Goal: Navigation & Orientation: Locate item on page

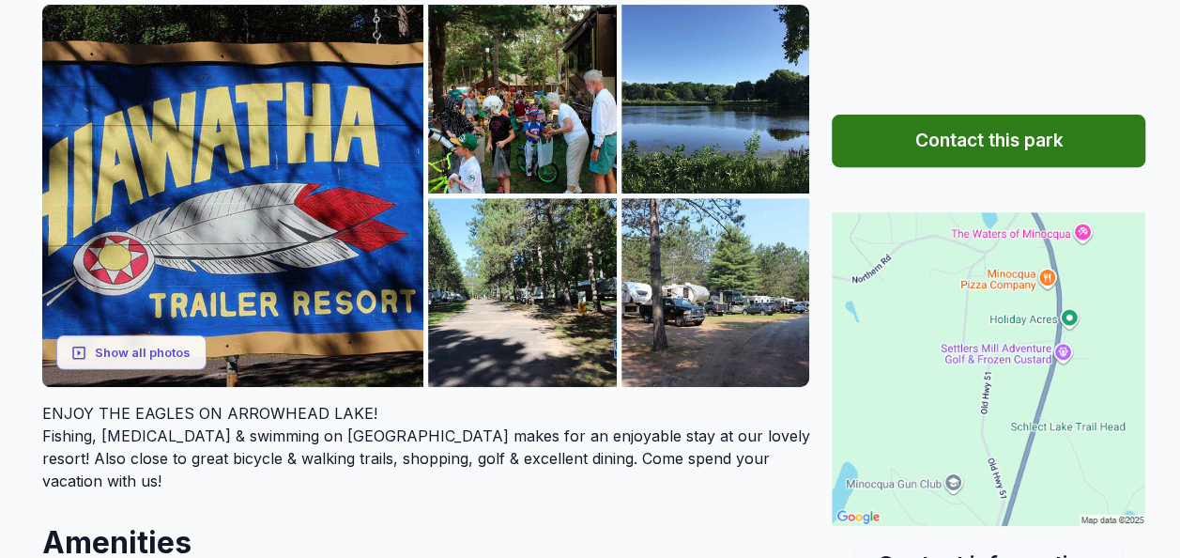
scroll to position [249, 0]
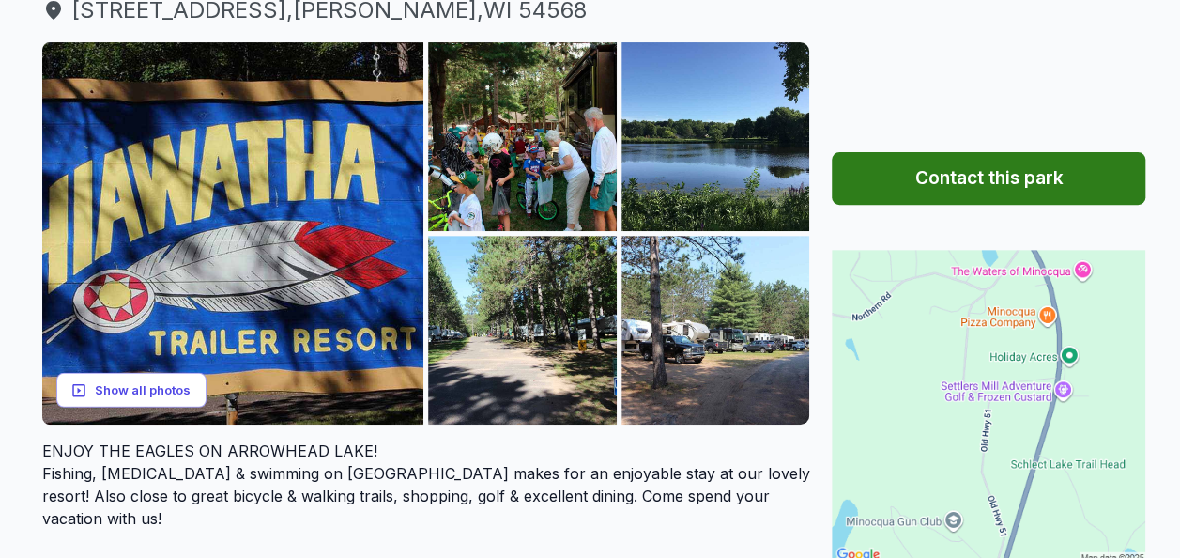
click at [152, 387] on button "Show all photos" at bounding box center [131, 390] width 150 height 35
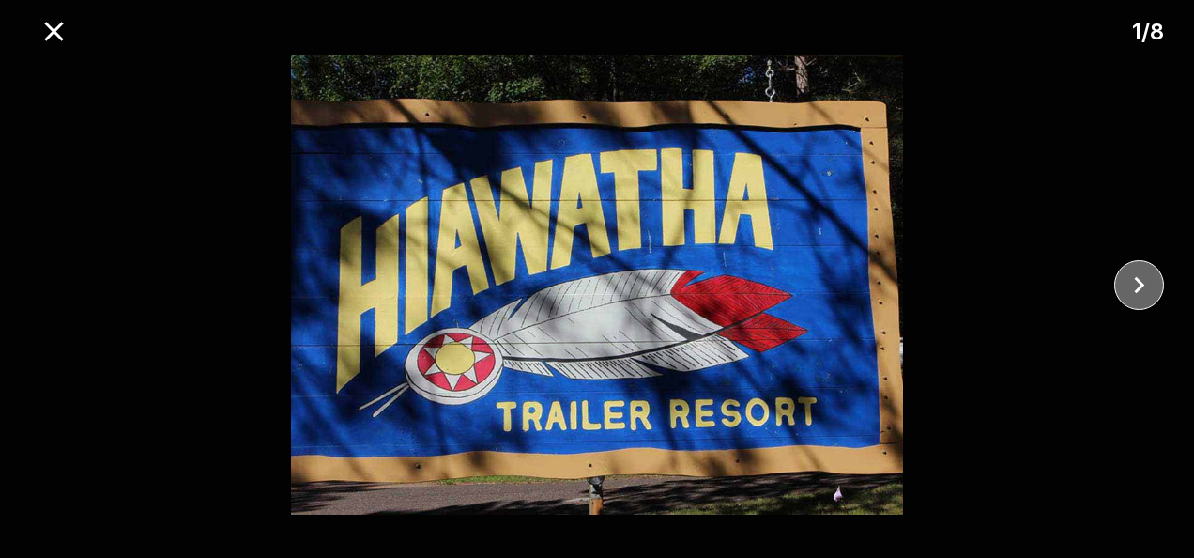
click at [1136, 285] on icon "close" at bounding box center [1139, 285] width 33 height 33
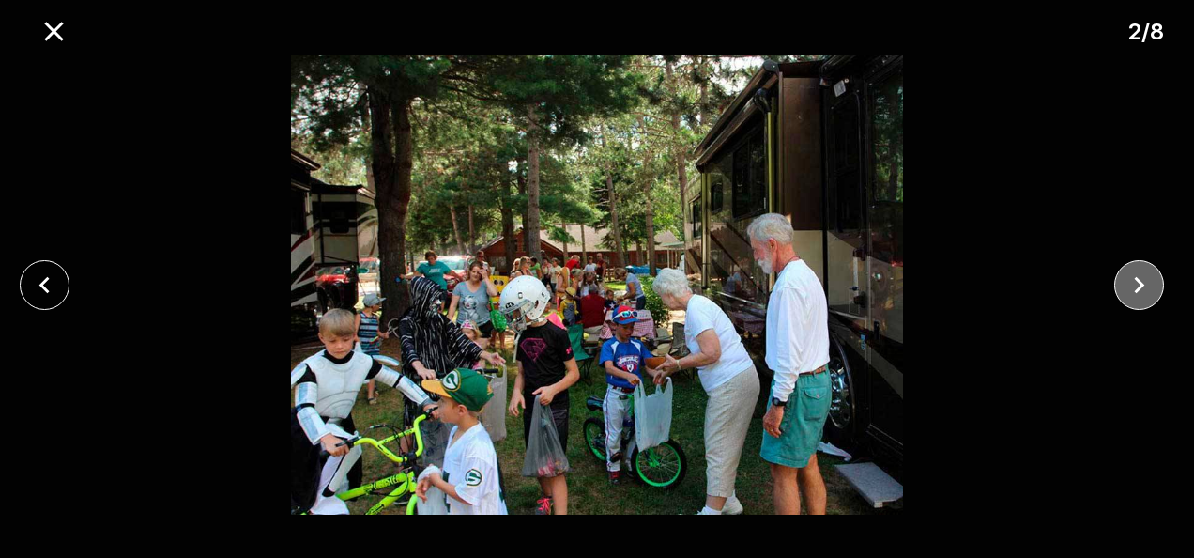
click at [1136, 285] on icon "close" at bounding box center [1139, 285] width 33 height 33
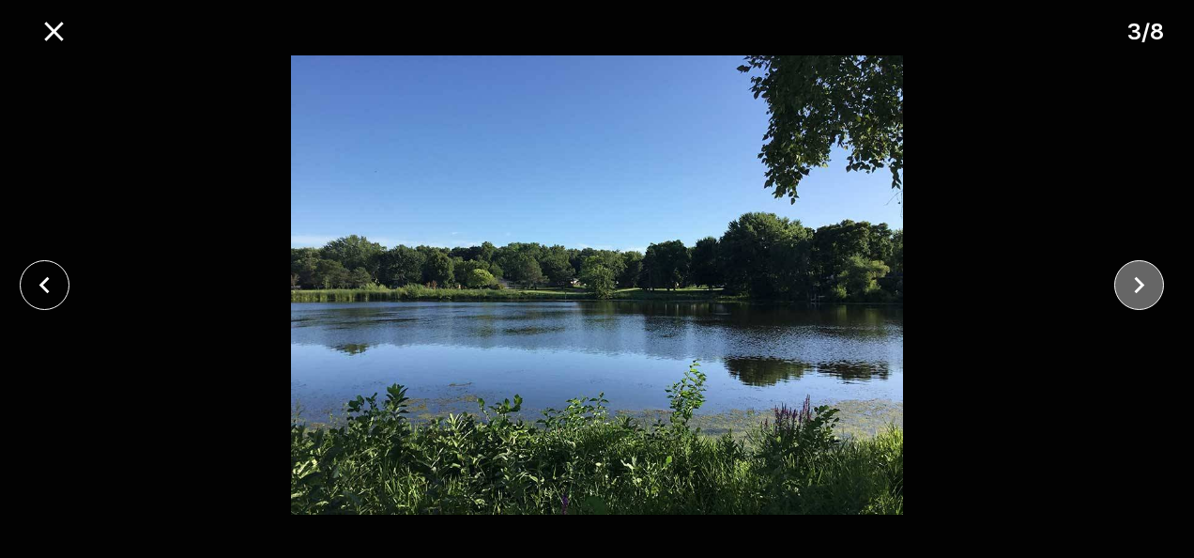
click at [1136, 285] on icon "close" at bounding box center [1139, 285] width 33 height 33
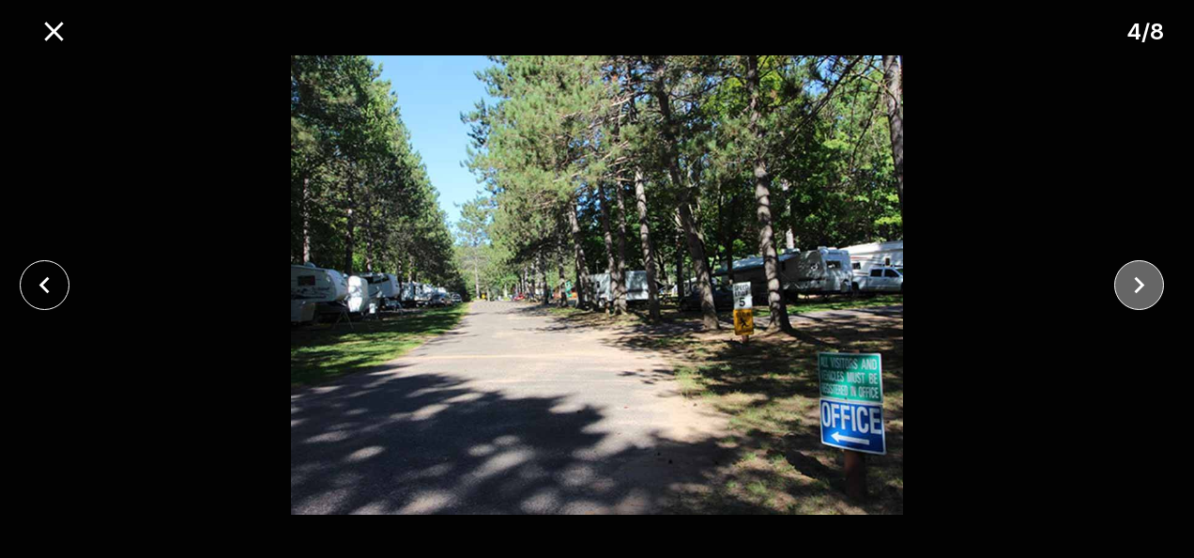
click at [1136, 285] on icon "close" at bounding box center [1139, 285] width 33 height 33
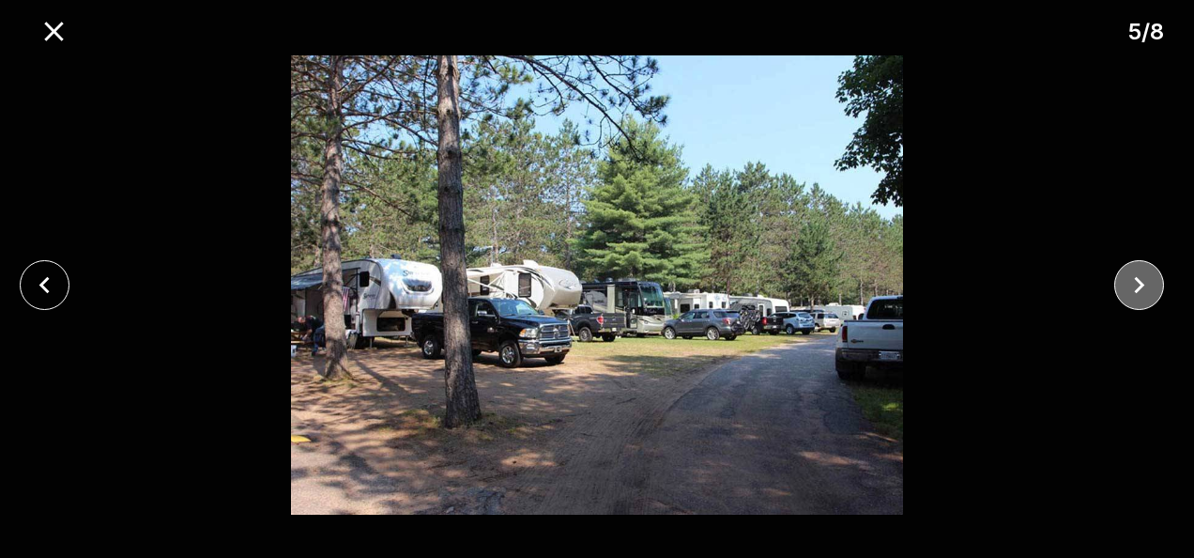
click at [1136, 285] on icon "close" at bounding box center [1139, 285] width 33 height 33
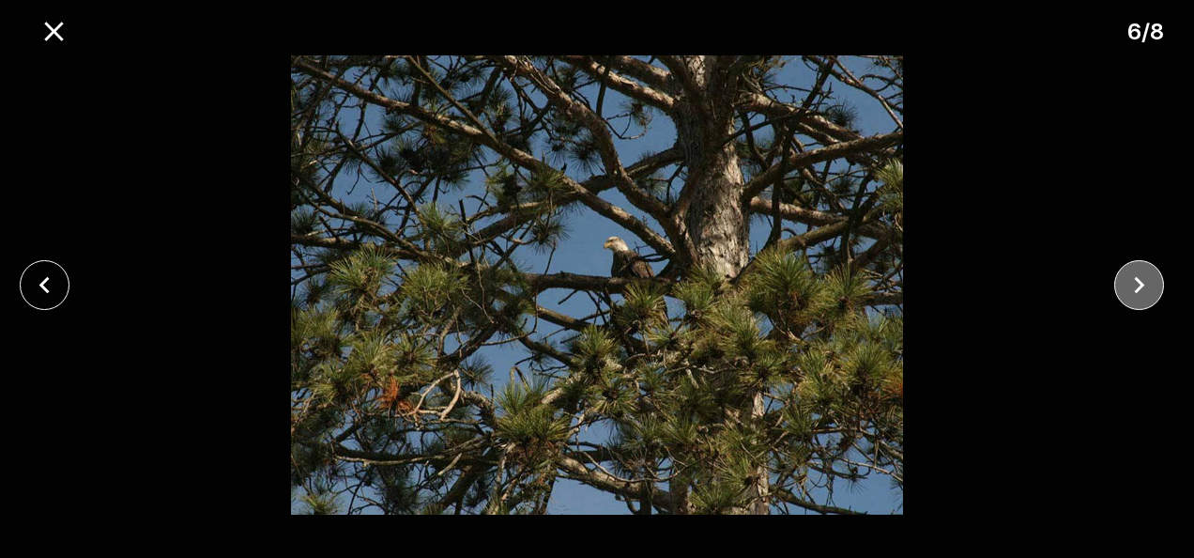
click at [1136, 285] on icon "close" at bounding box center [1139, 285] width 33 height 33
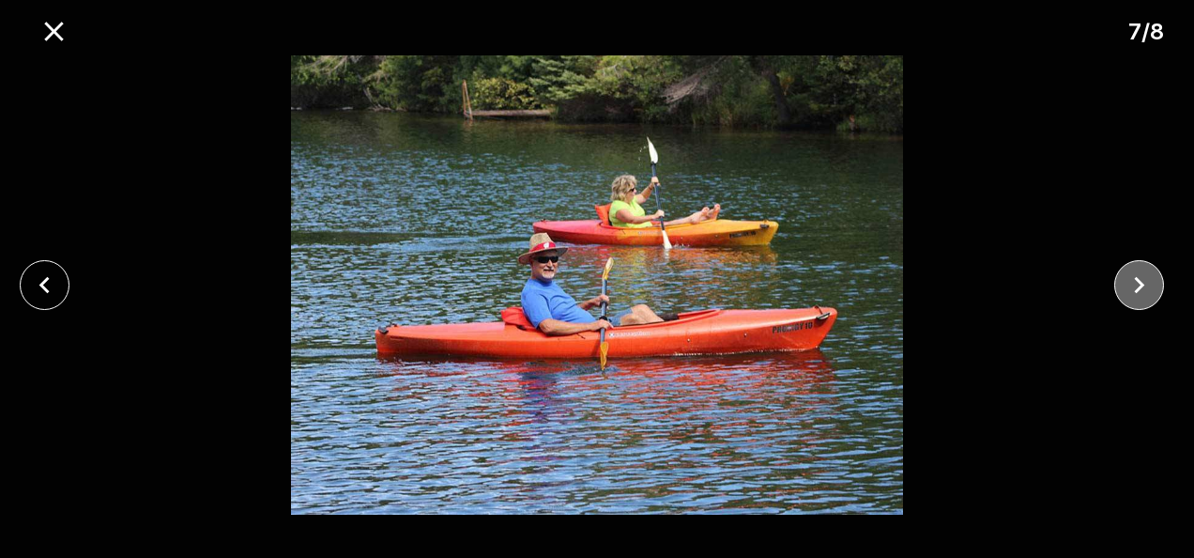
click at [1136, 285] on icon "close" at bounding box center [1139, 285] width 33 height 33
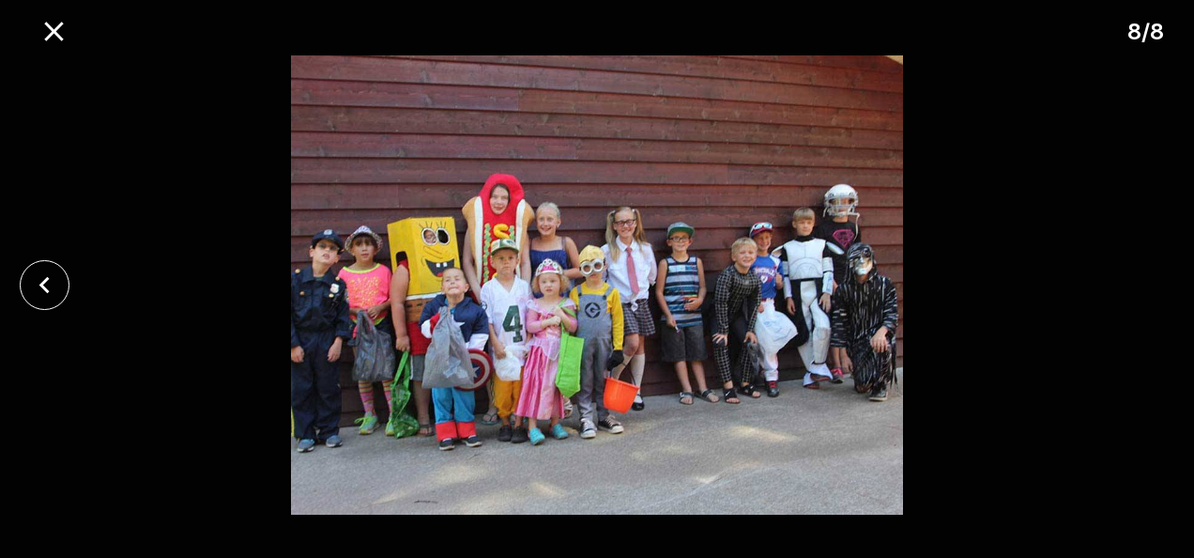
click at [1136, 285] on div at bounding box center [597, 284] width 1194 height 459
click at [41, 282] on icon "close" at bounding box center [44, 285] width 33 height 33
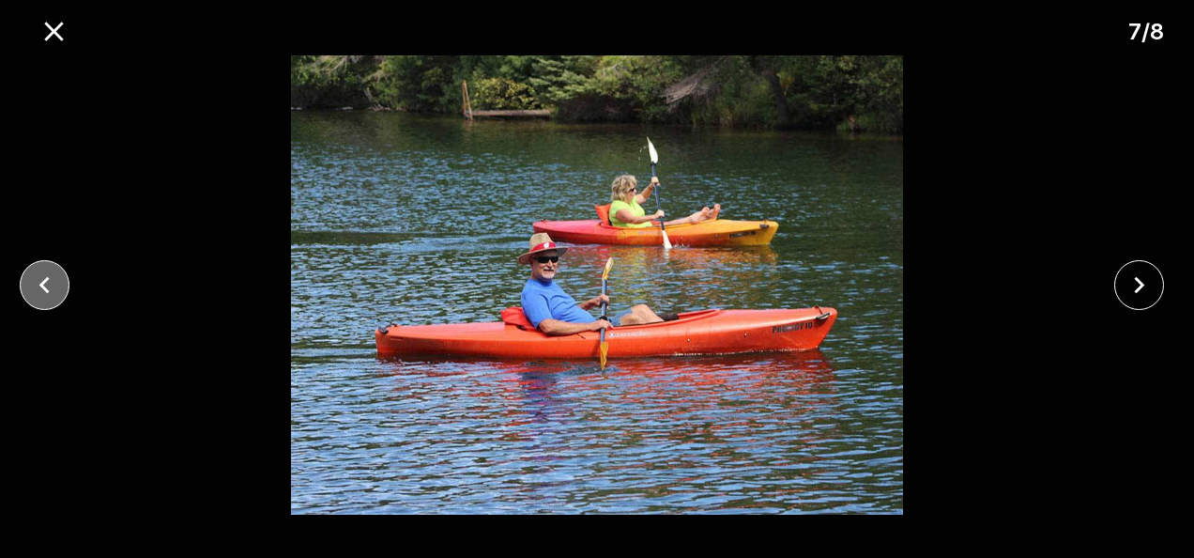
click at [41, 282] on icon "close" at bounding box center [44, 285] width 33 height 33
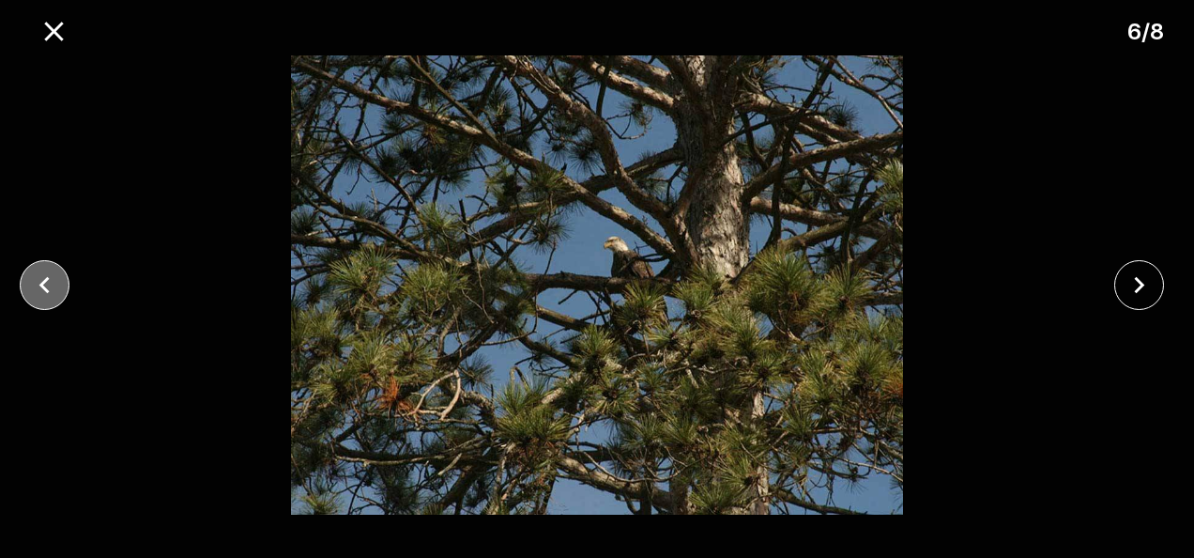
click at [41, 282] on icon "close" at bounding box center [44, 285] width 33 height 33
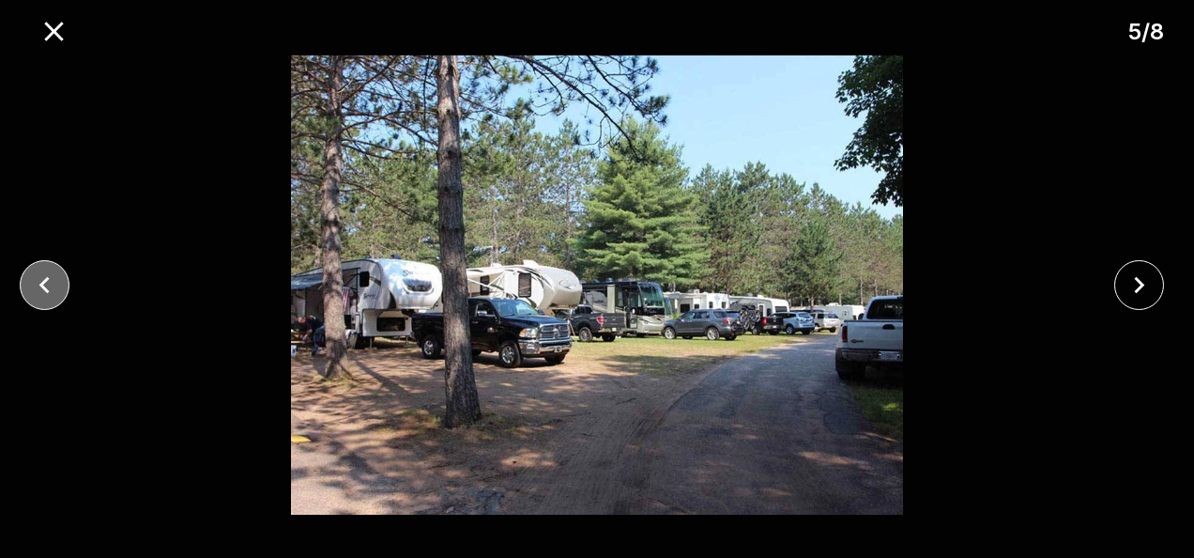
click at [41, 282] on icon "close" at bounding box center [44, 285] width 33 height 33
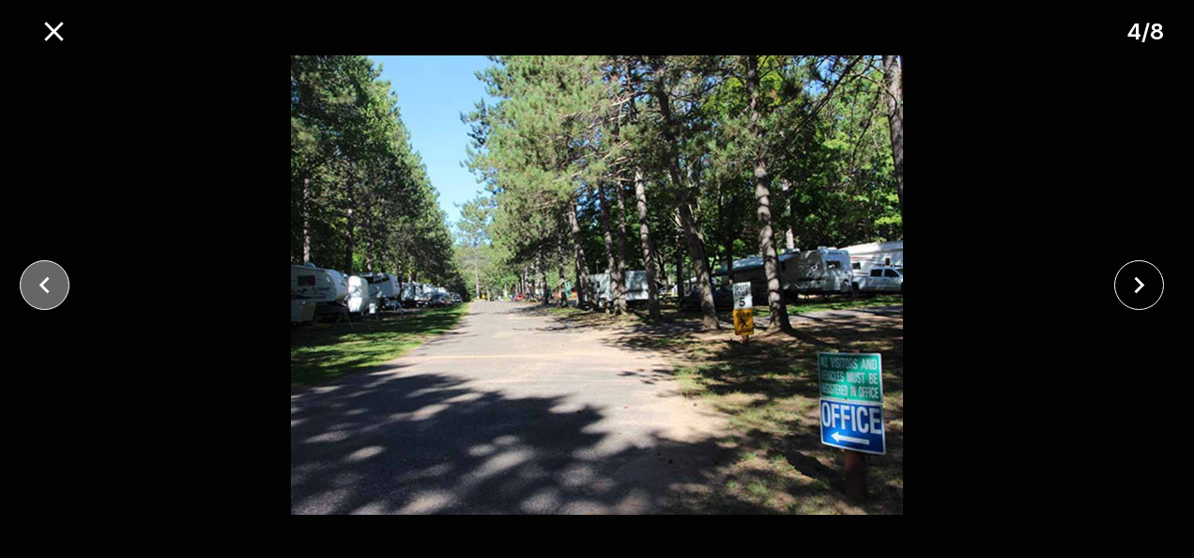
click at [41, 282] on icon "close" at bounding box center [44, 285] width 33 height 33
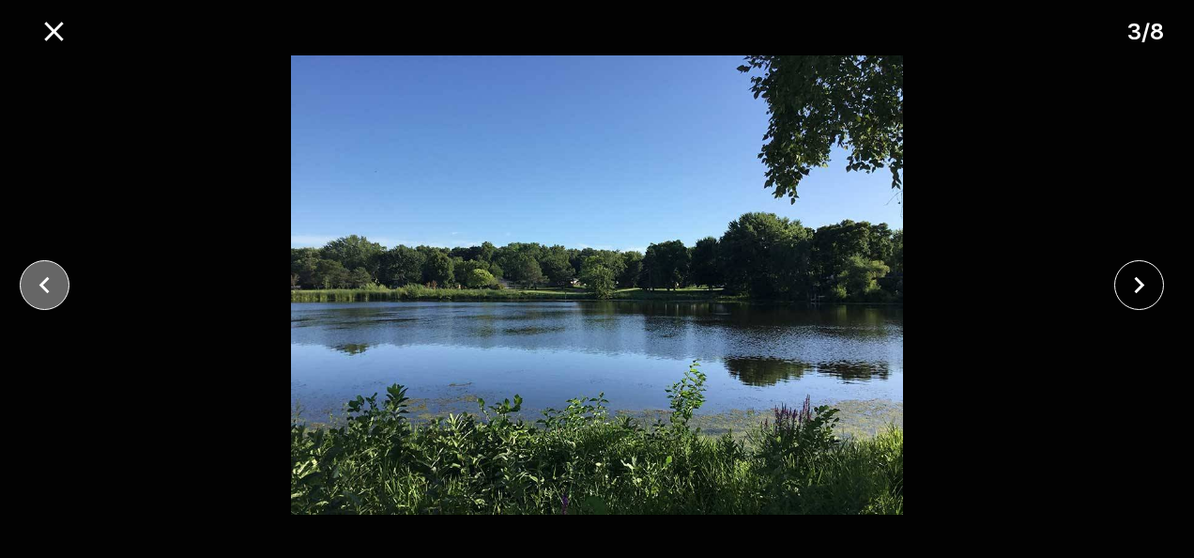
click at [41, 282] on icon "close" at bounding box center [44, 285] width 33 height 33
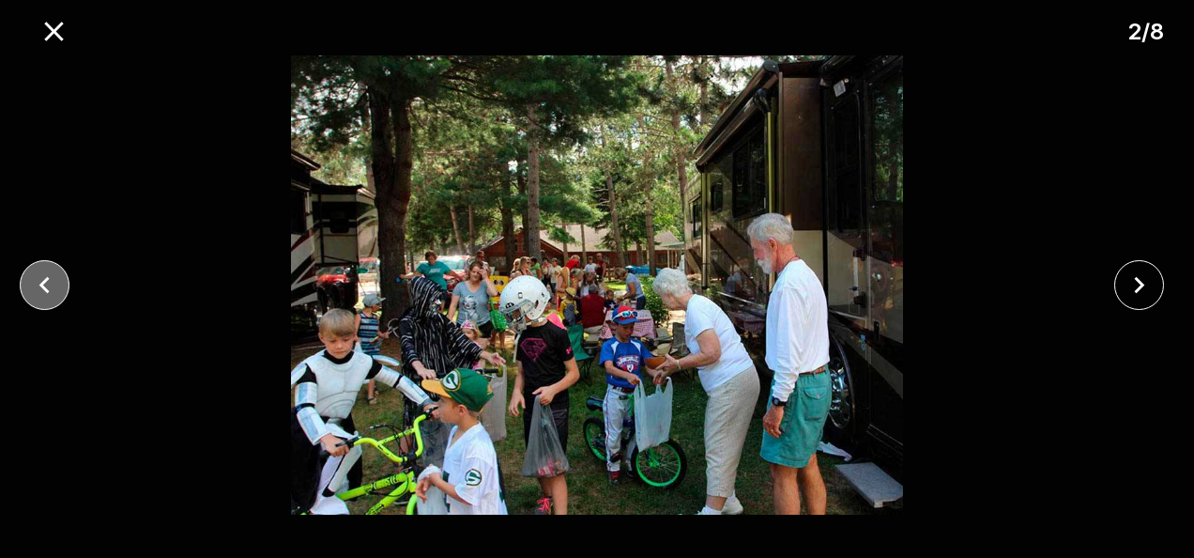
click at [41, 282] on icon "close" at bounding box center [44, 285] width 33 height 33
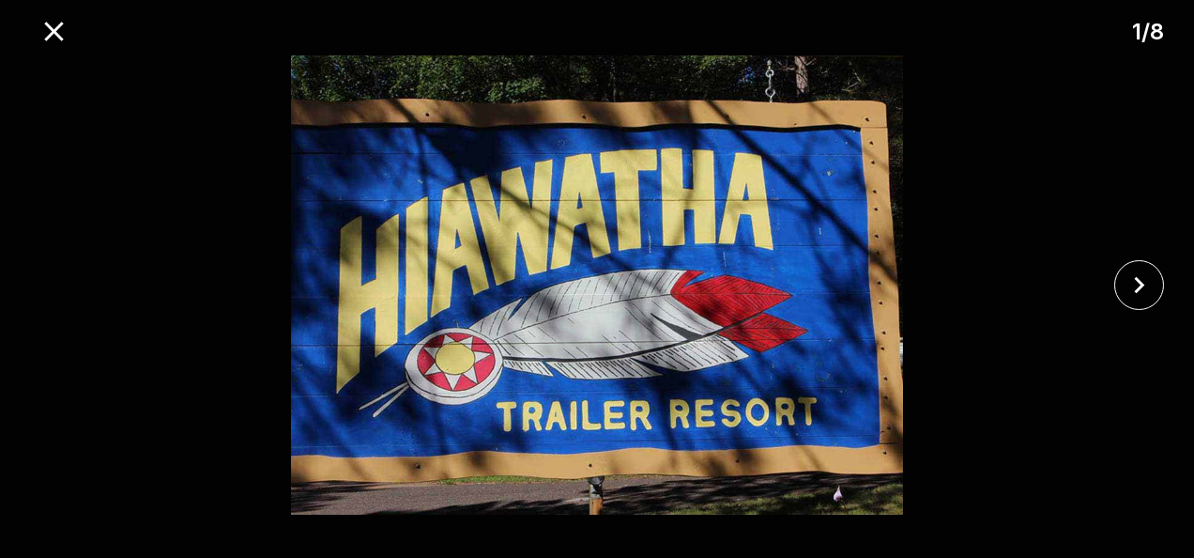
click at [41, 282] on div at bounding box center [597, 284] width 1194 height 459
click at [49, 22] on icon "close" at bounding box center [54, 31] width 33 height 33
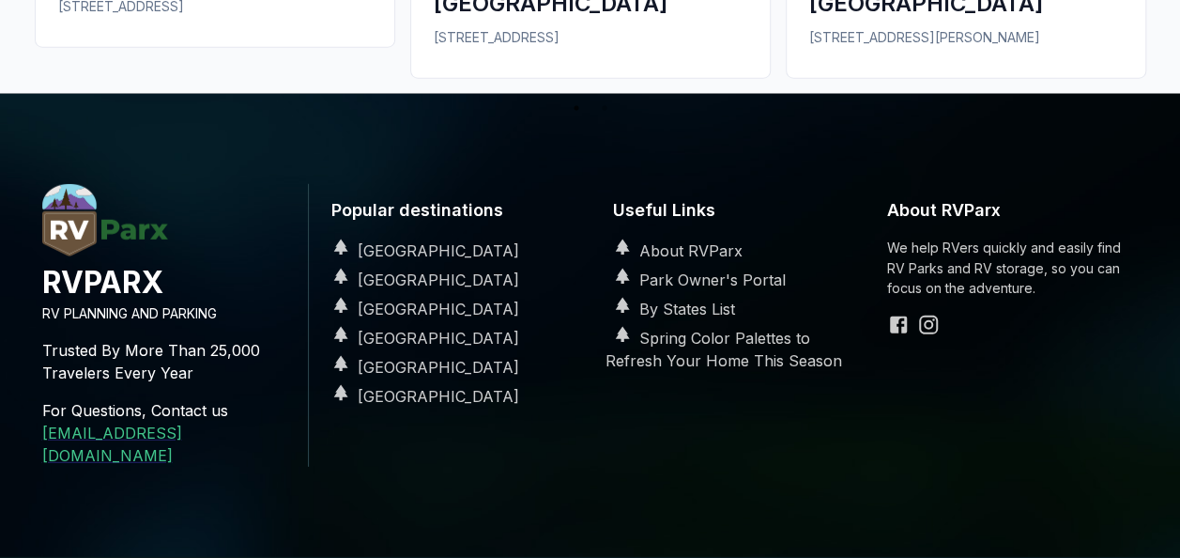
scroll to position [2427, 0]
